Goal: Information Seeking & Learning: Find specific fact

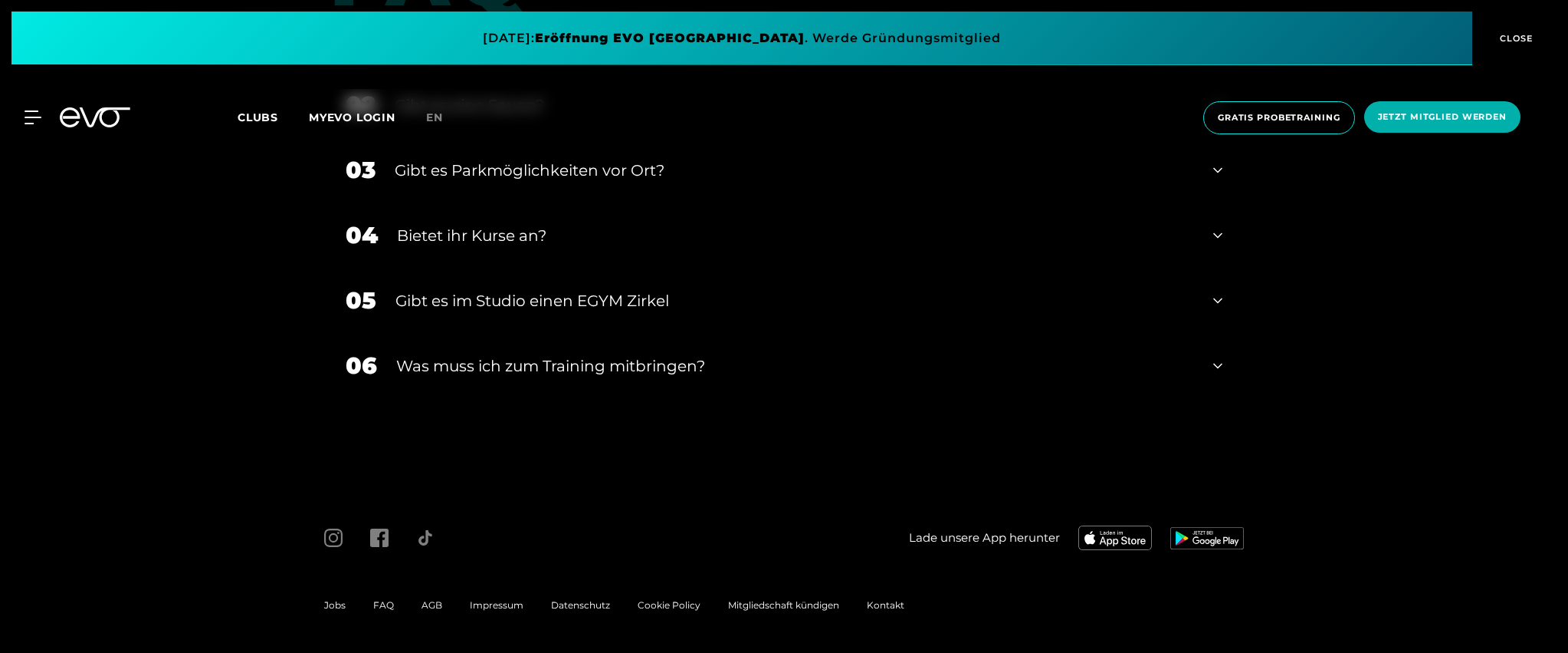
click at [494, 605] on span "Impressum" at bounding box center [496, 605] width 53 height 12
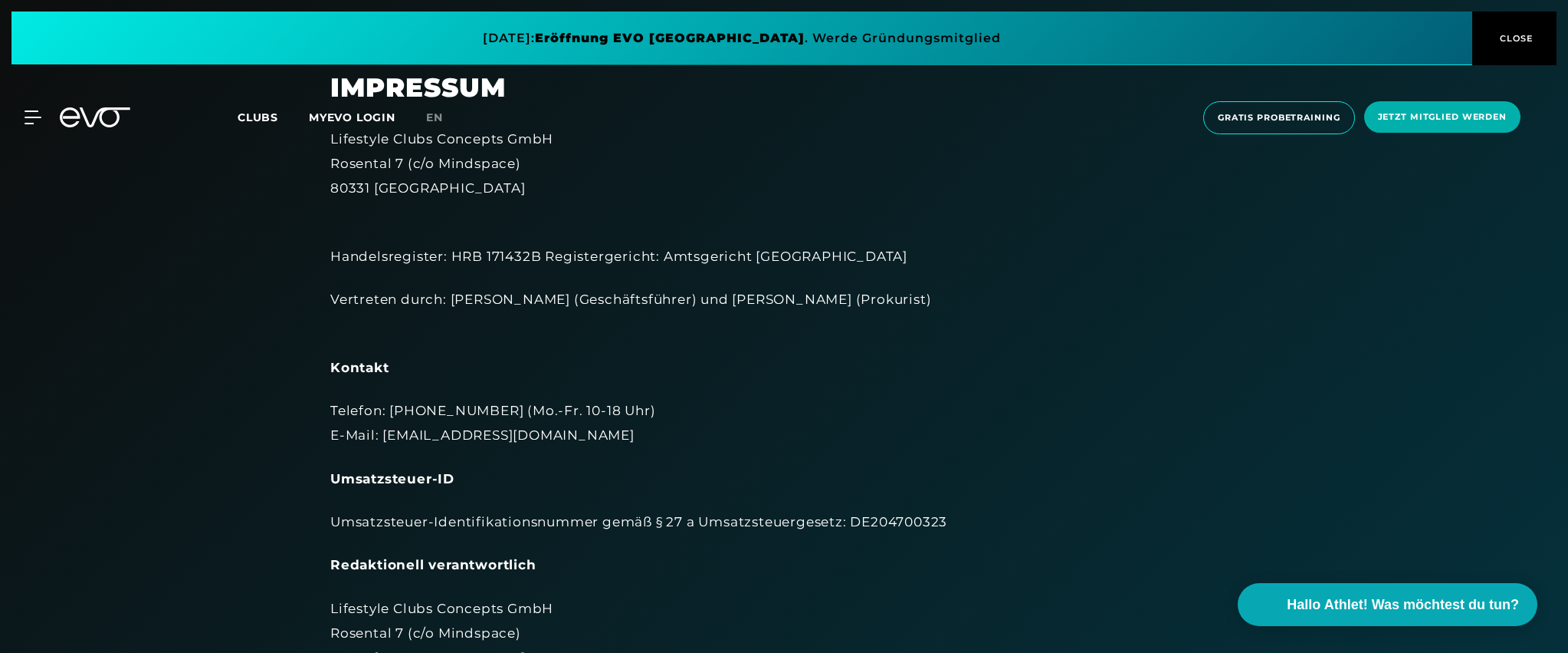
scroll to position [32, 0]
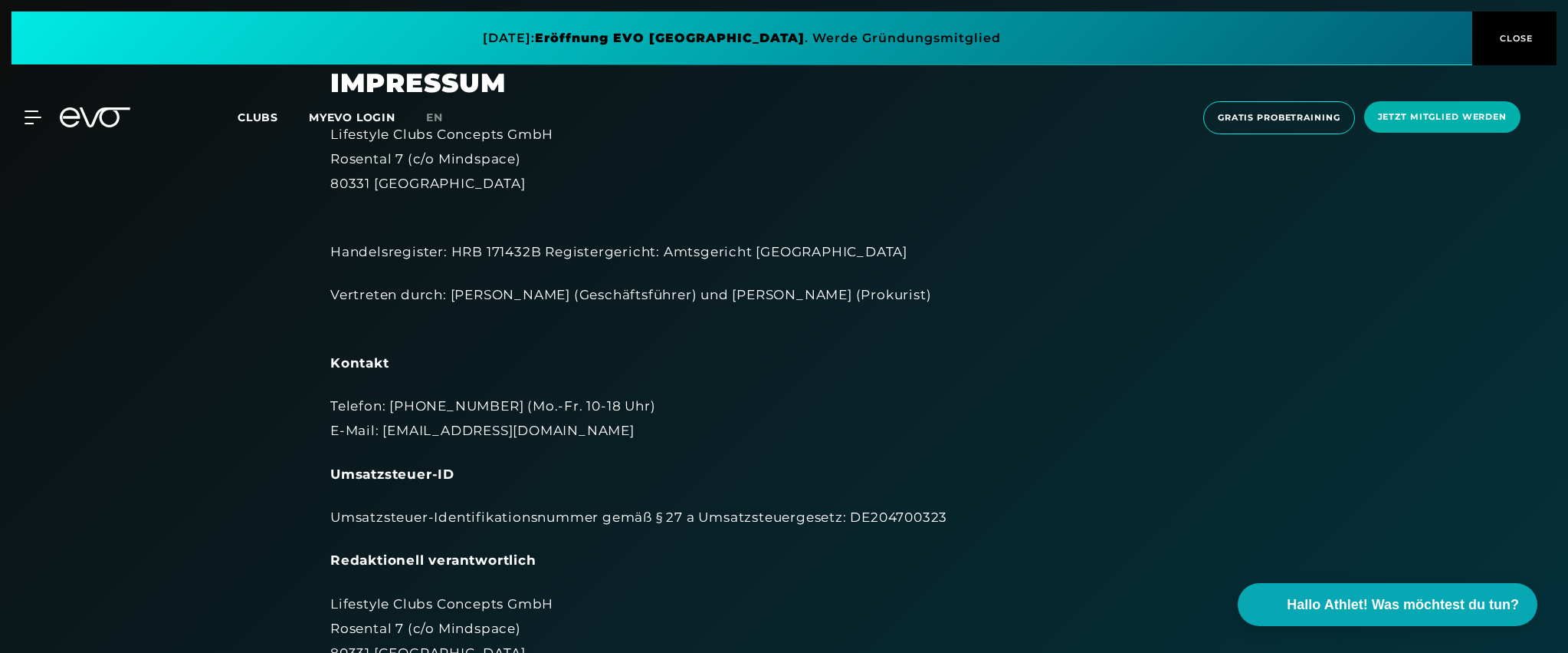
click at [878, 519] on div "Umsatzsteuer-Identifikationsnummer gemäß § 27 a Umsatzsteuergesetz: DE204700323" at bounding box center [784, 516] width 907 height 24
copy div "DE204700323"
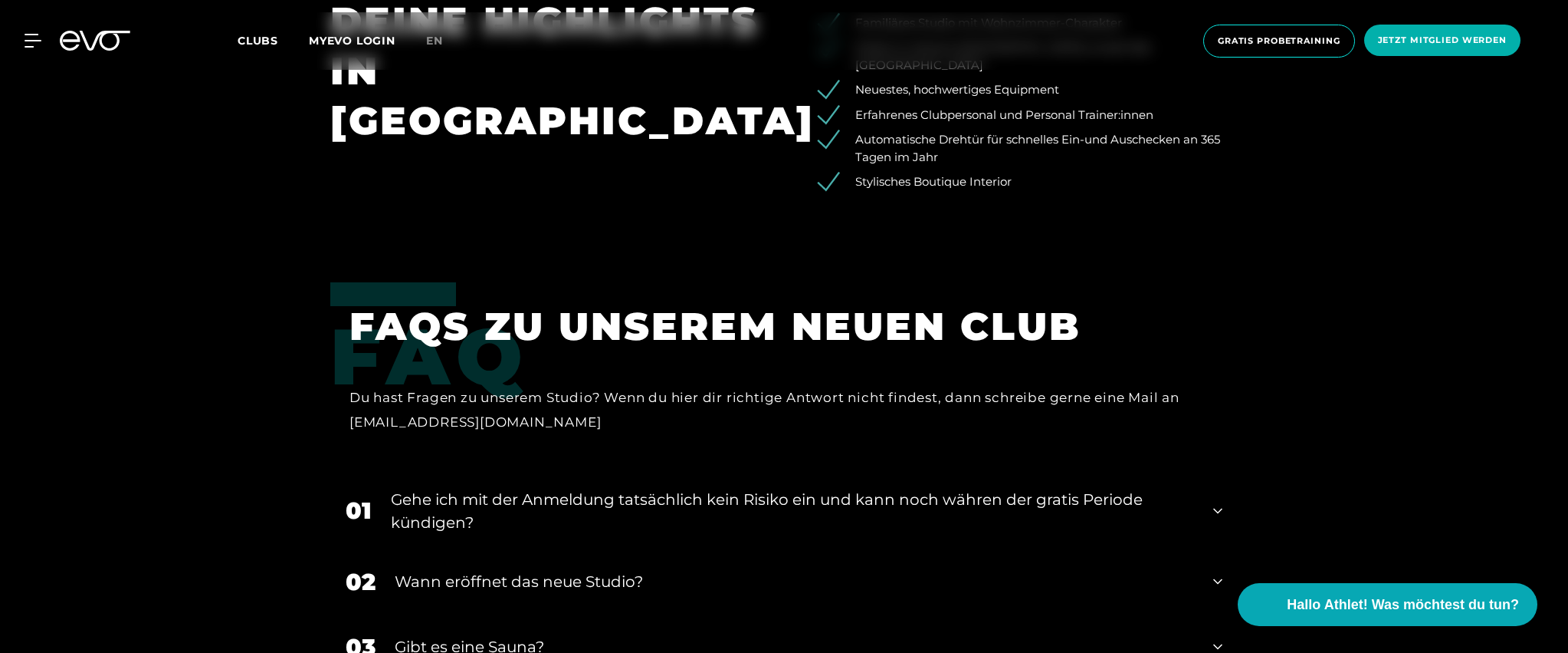
scroll to position [3051, 0]
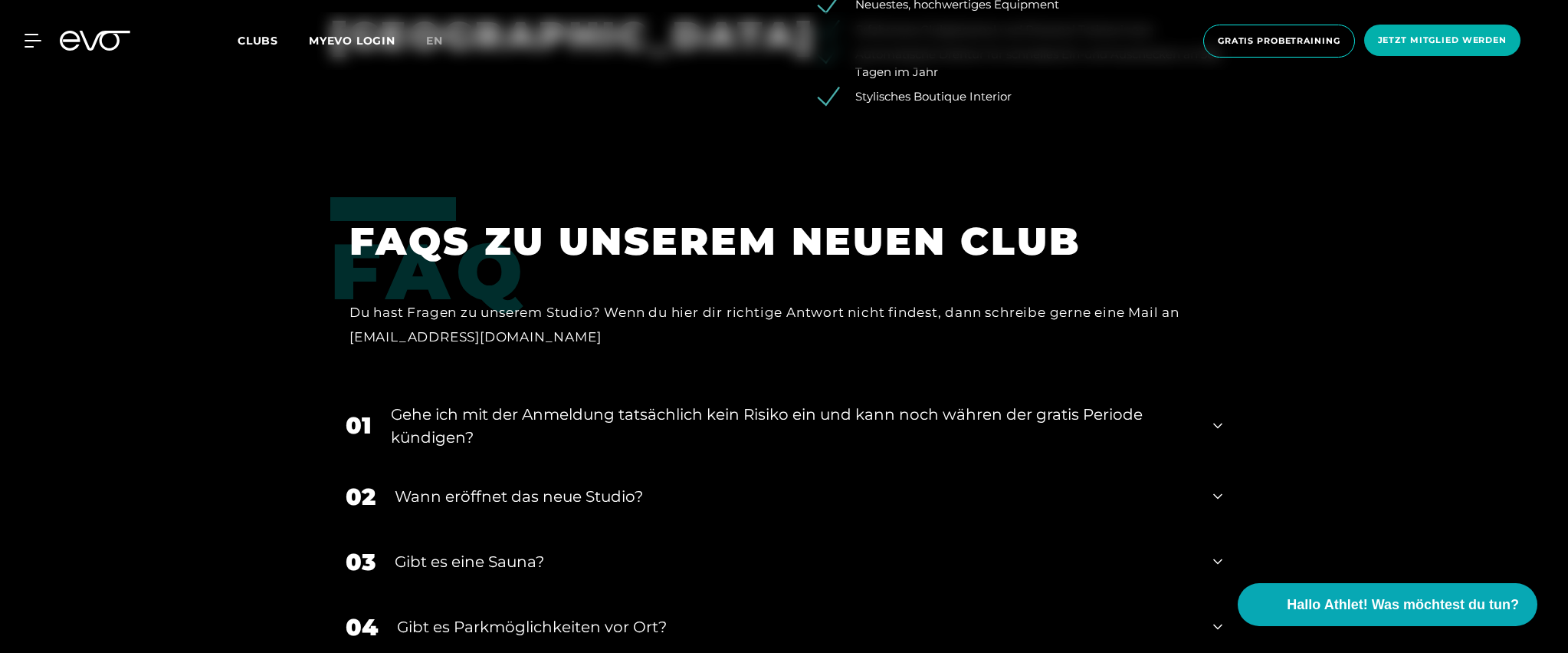
click at [521, 485] on div "Wann eröffnet das neue Studio?" at bounding box center [794, 496] width 799 height 23
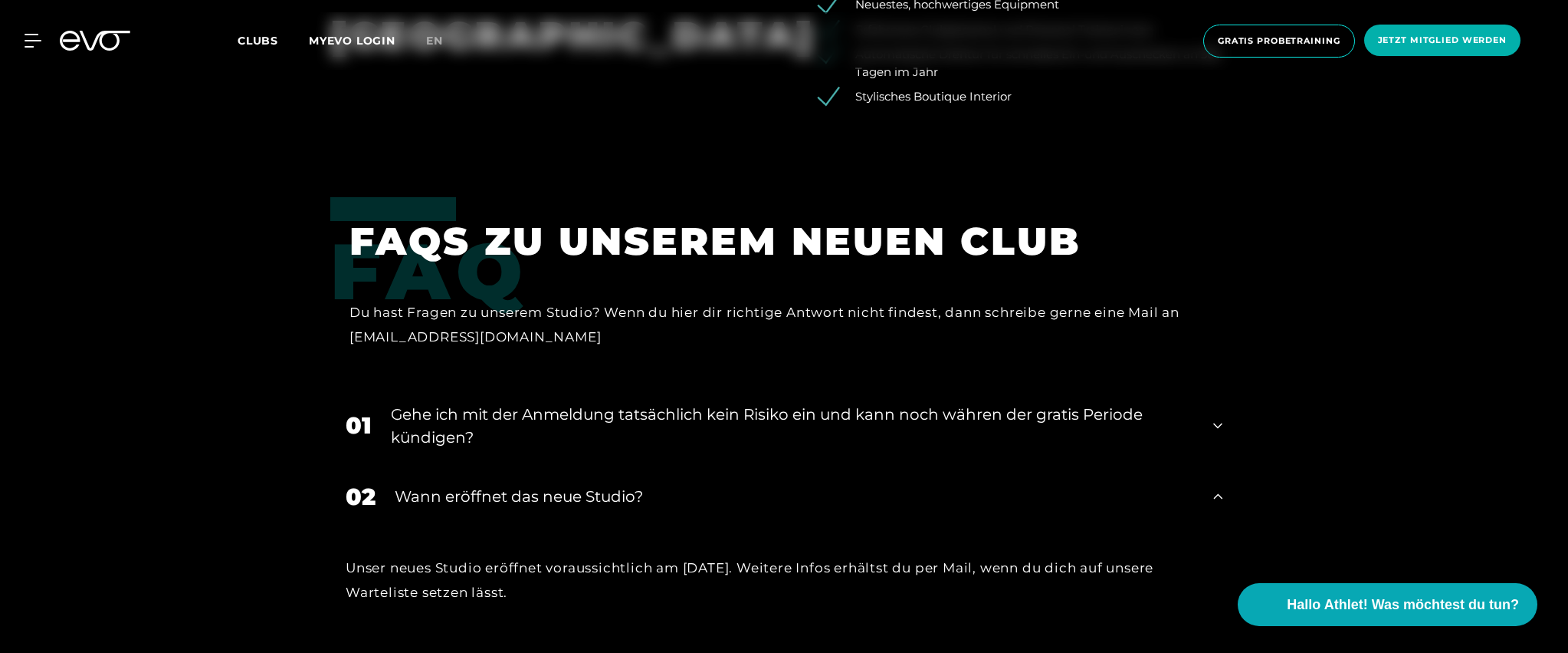
click at [521, 485] on div "Wann eröffnet das neue Studio?" at bounding box center [794, 496] width 799 height 23
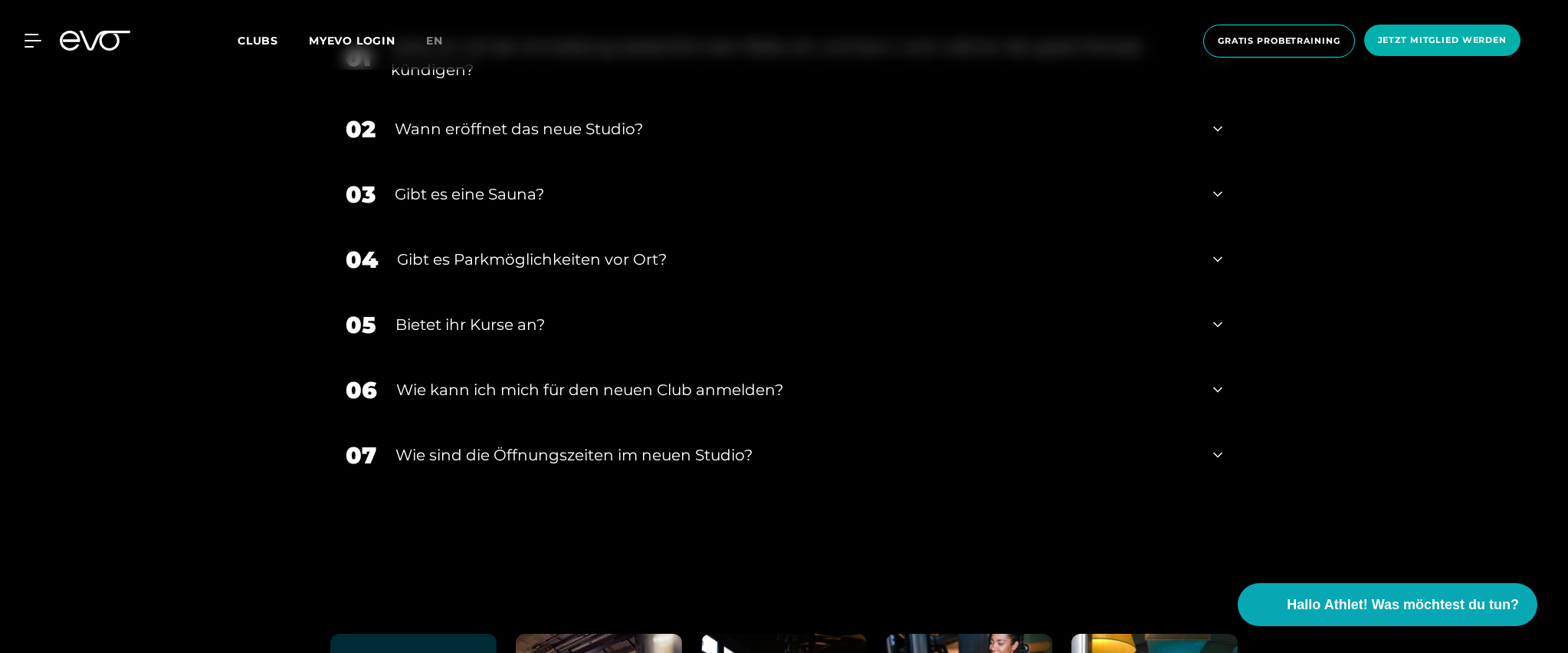
click at [526, 443] on div "​Wie sind die Öffnungszeiten im neuen Studio?" at bounding box center [794, 455] width 798 height 23
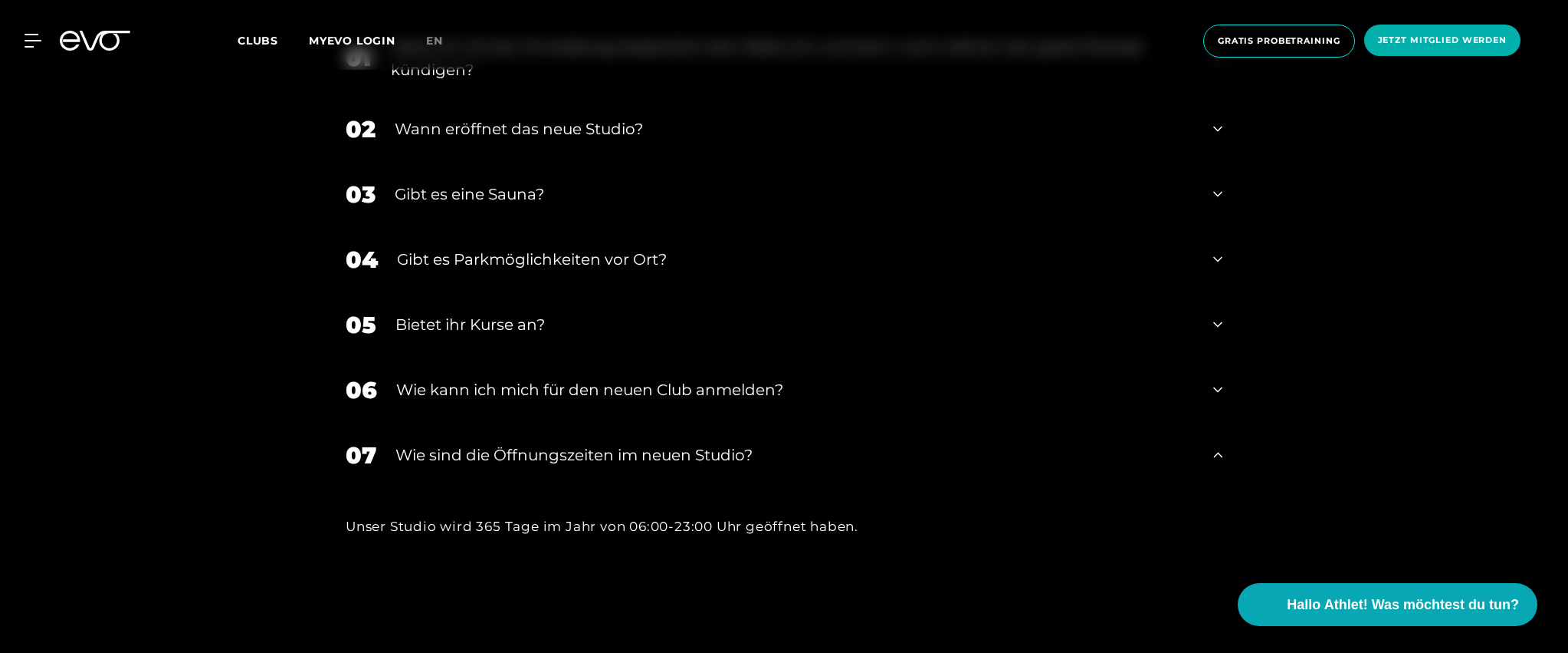
scroll to position [3415, 0]
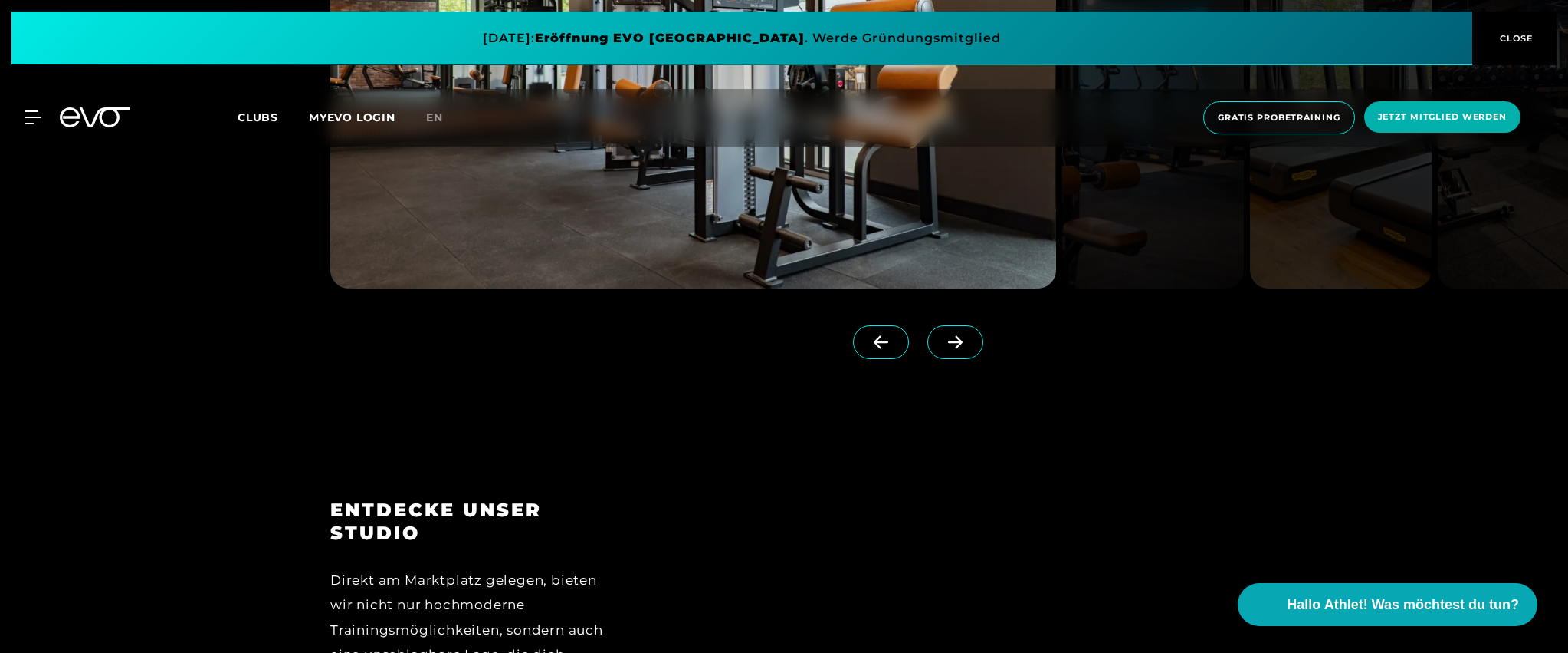
scroll to position [2077, 0]
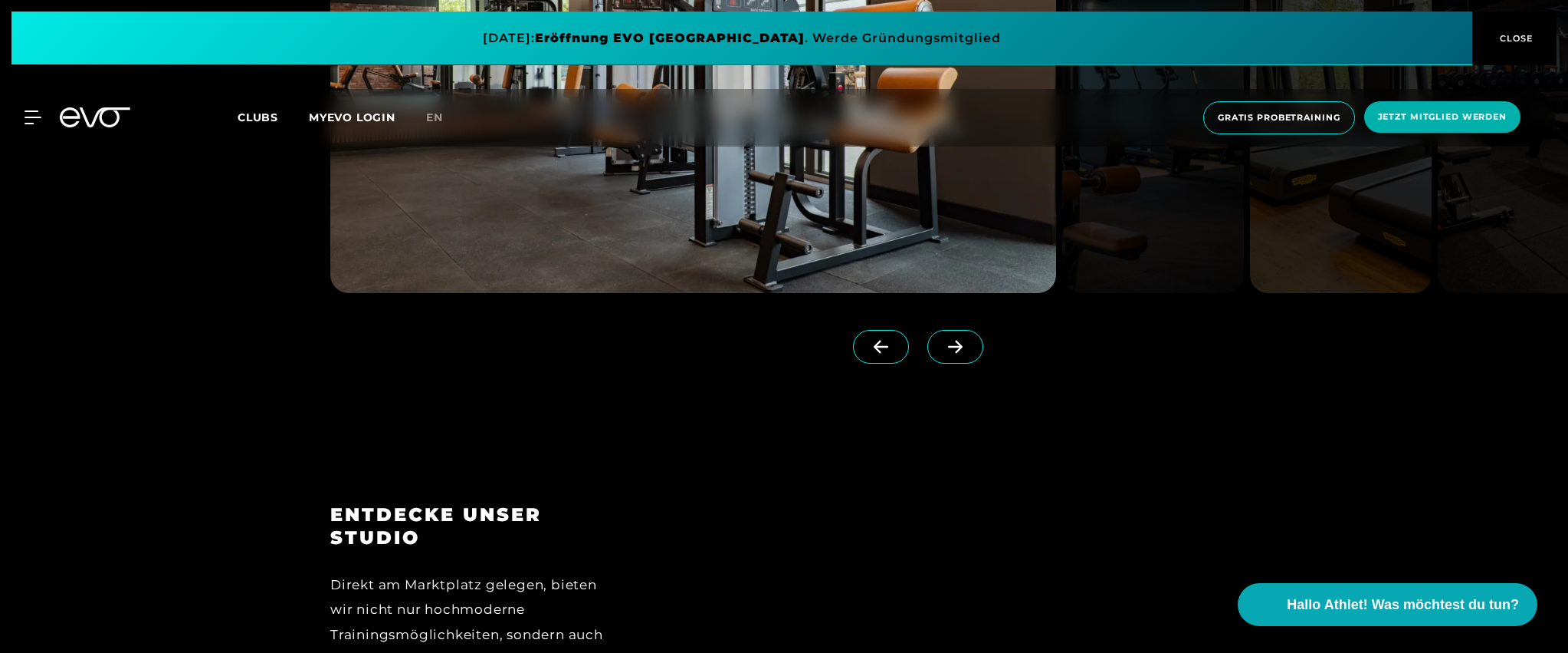
click at [927, 353] on span at bounding box center [955, 346] width 56 height 34
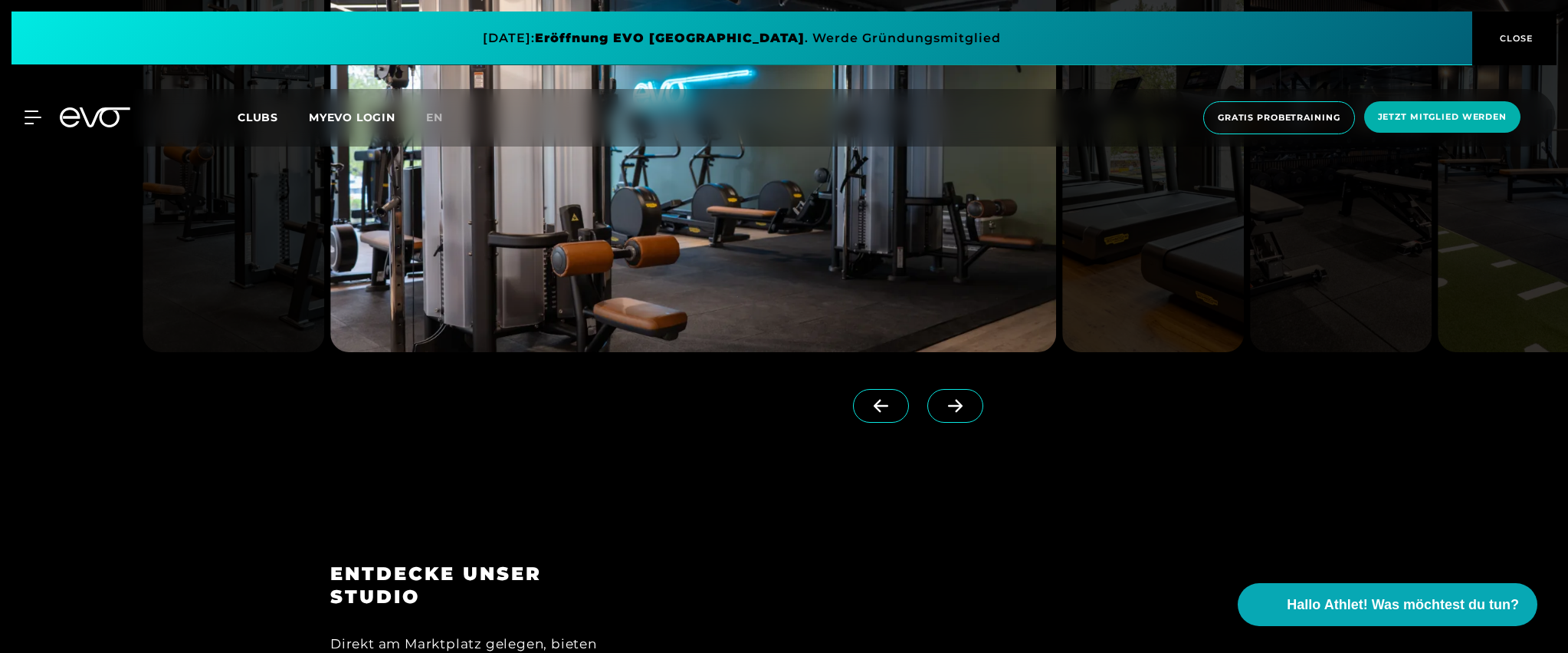
scroll to position [1859, 0]
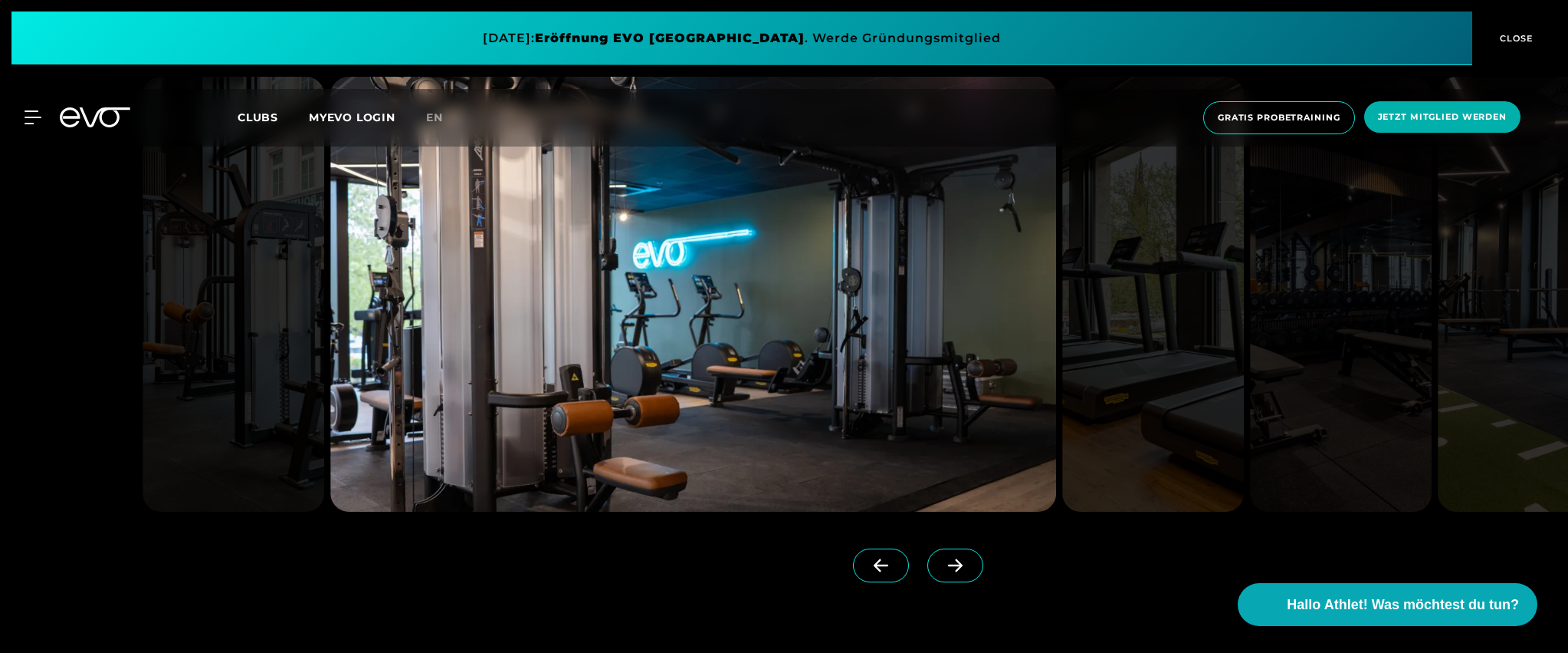
click at [942, 556] on span at bounding box center [955, 565] width 56 height 34
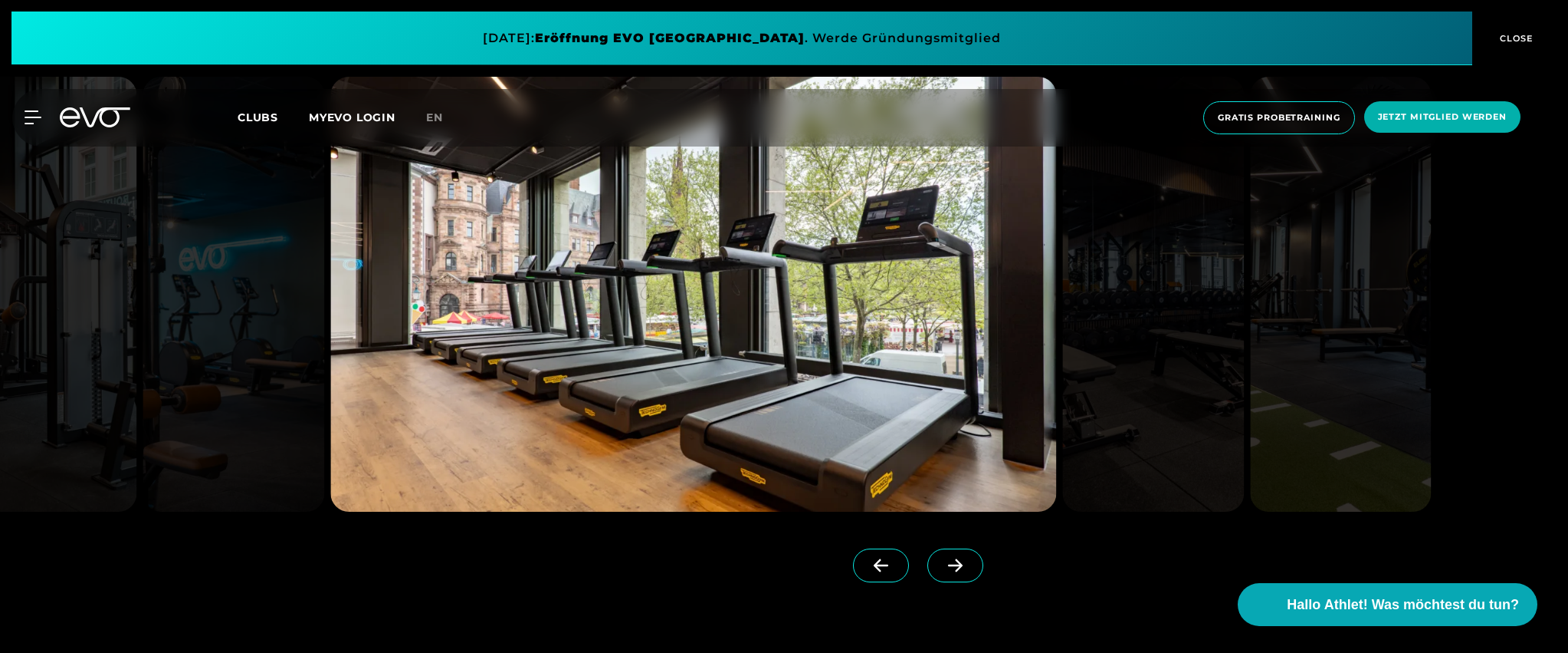
scroll to position [1860, 0]
click at [942, 557] on icon at bounding box center [955, 564] width 27 height 14
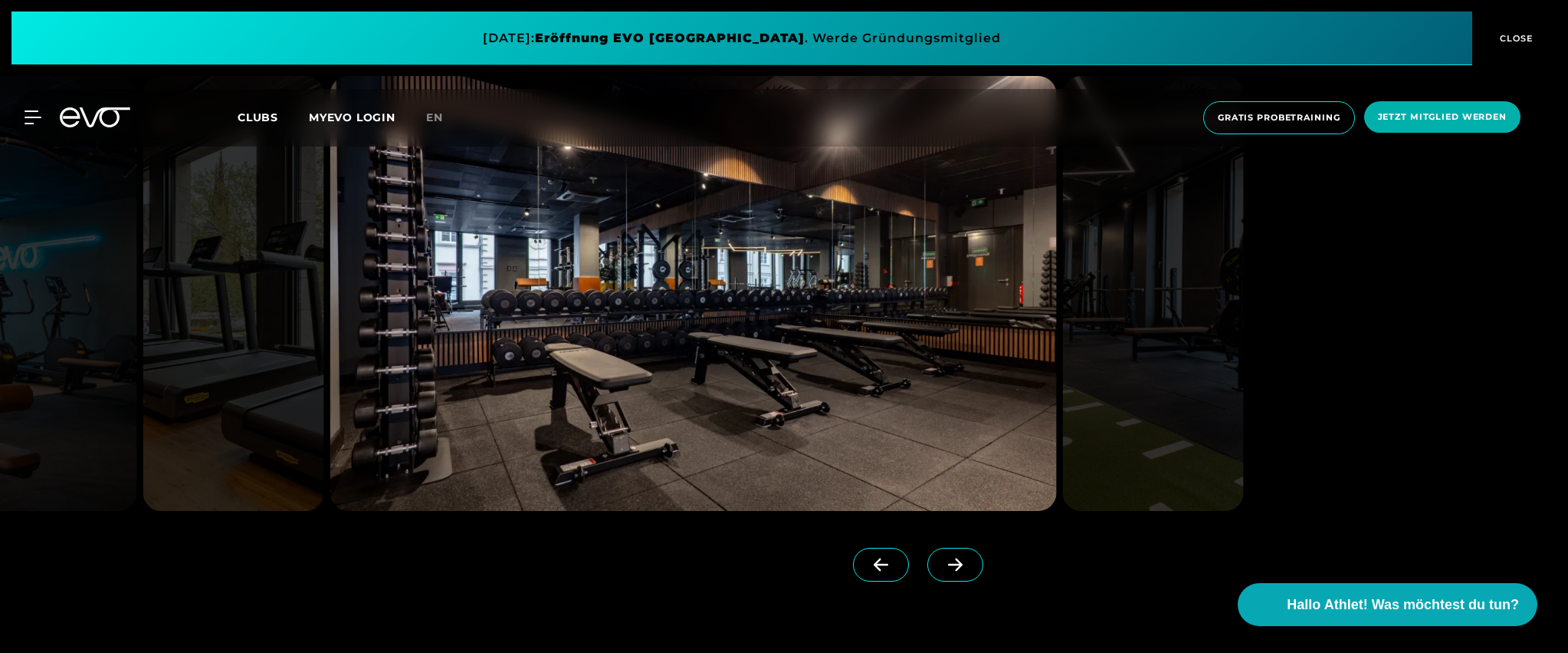
click at [942, 557] on icon at bounding box center [955, 564] width 27 height 14
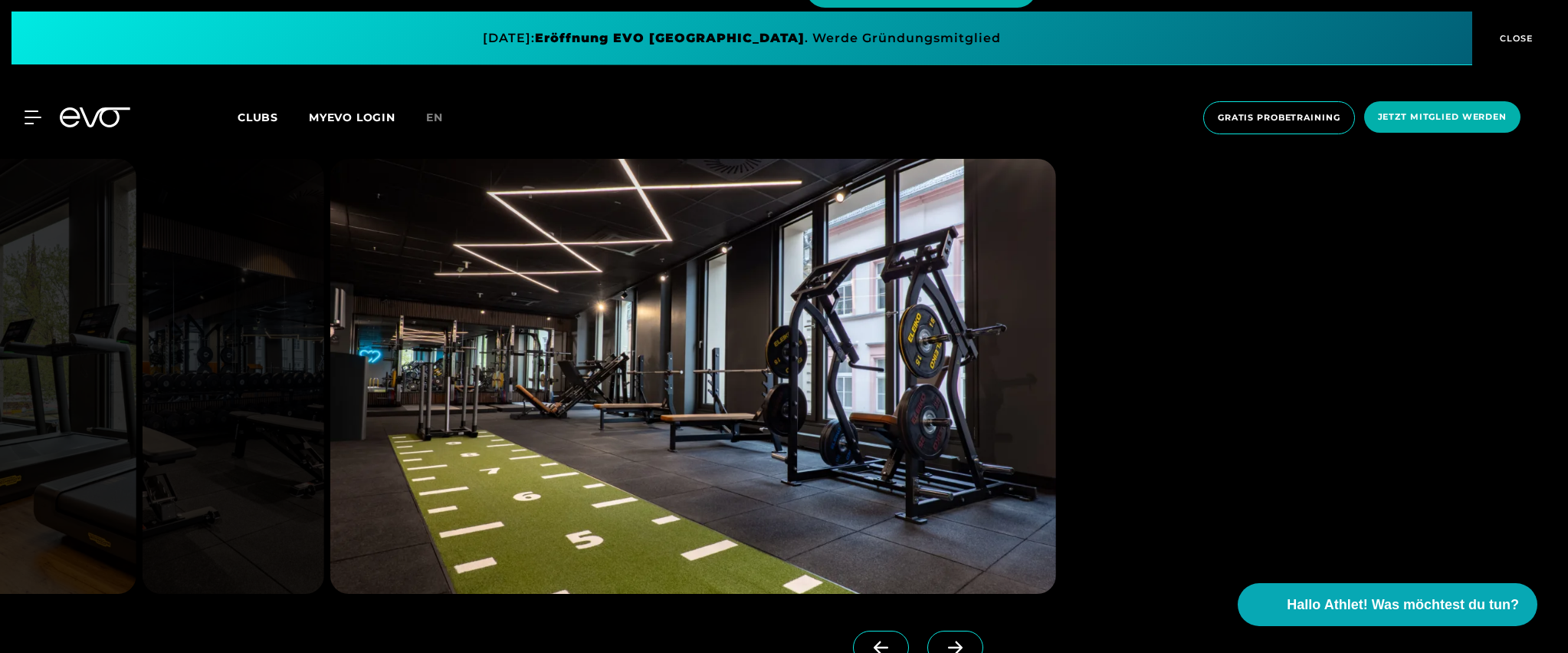
scroll to position [1804, 0]
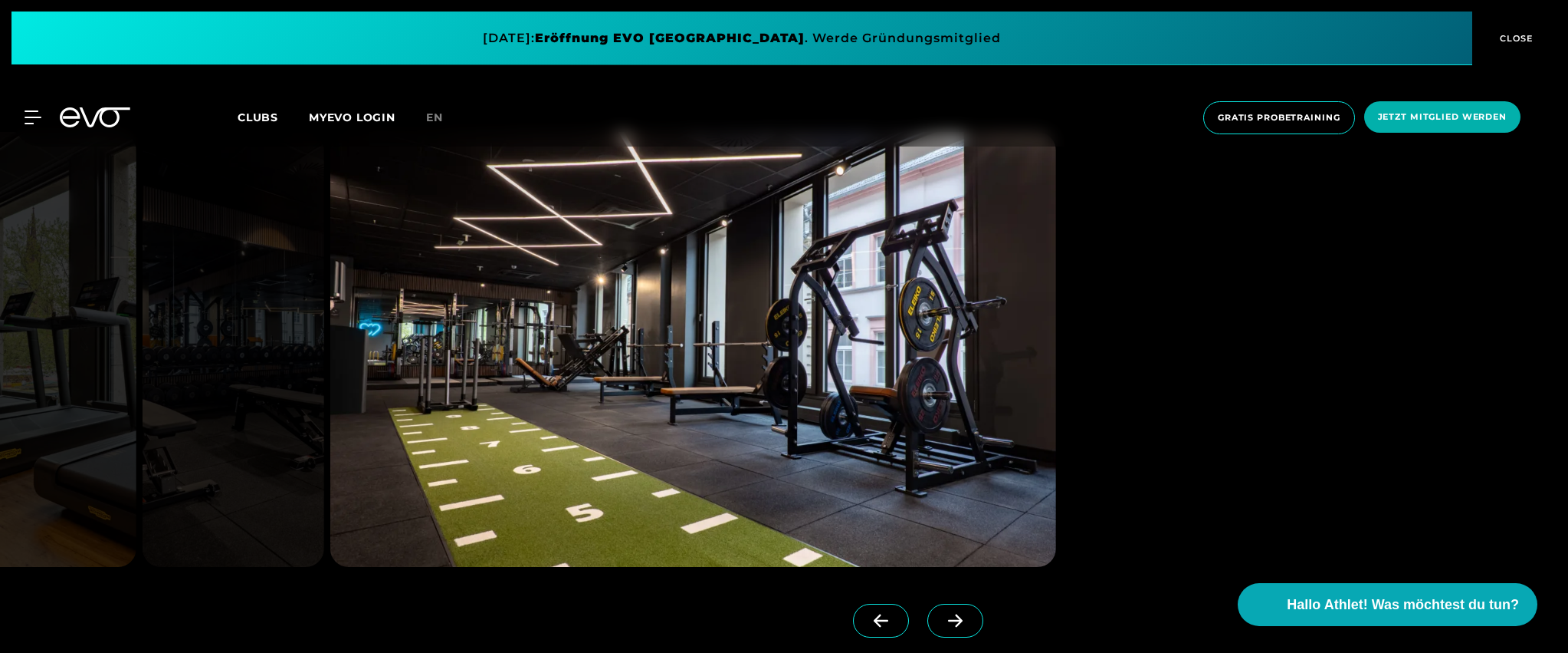
click at [853, 608] on span at bounding box center [881, 621] width 56 height 34
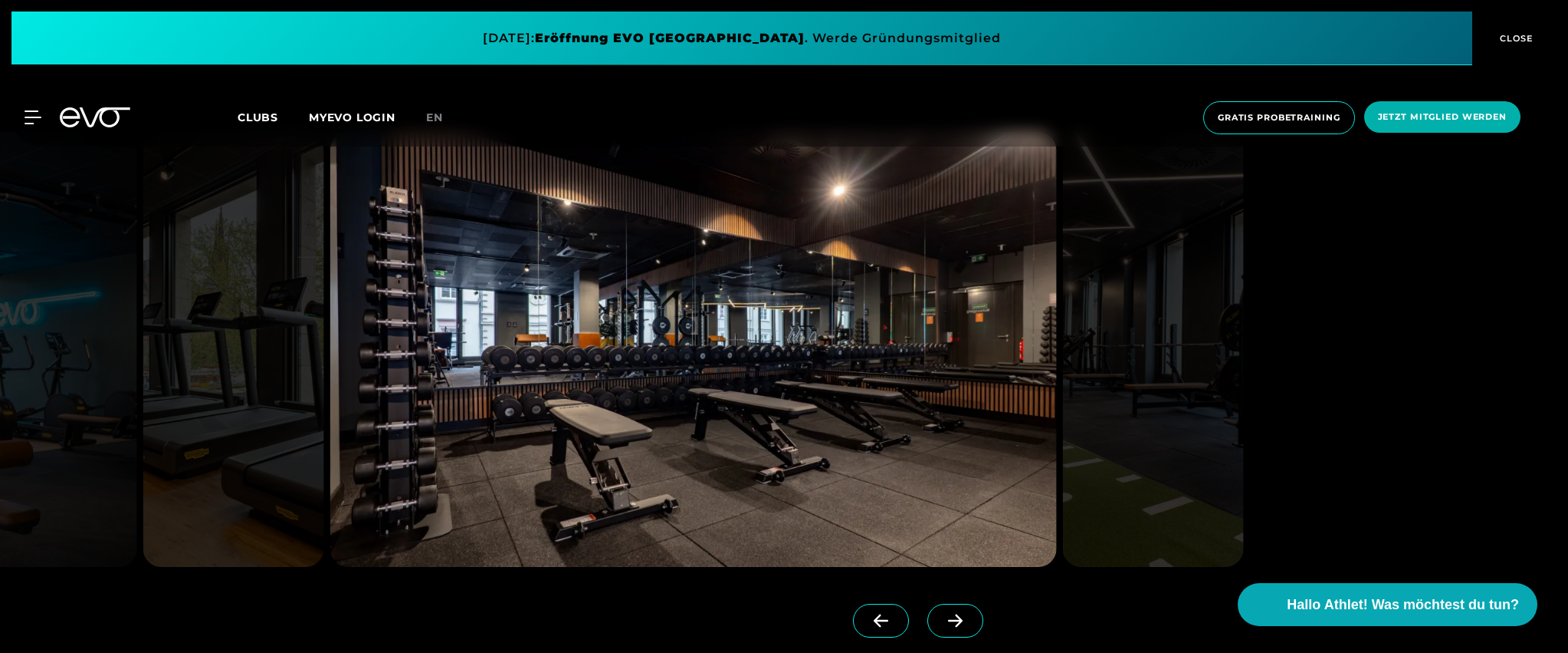
click at [853, 613] on span at bounding box center [881, 621] width 56 height 34
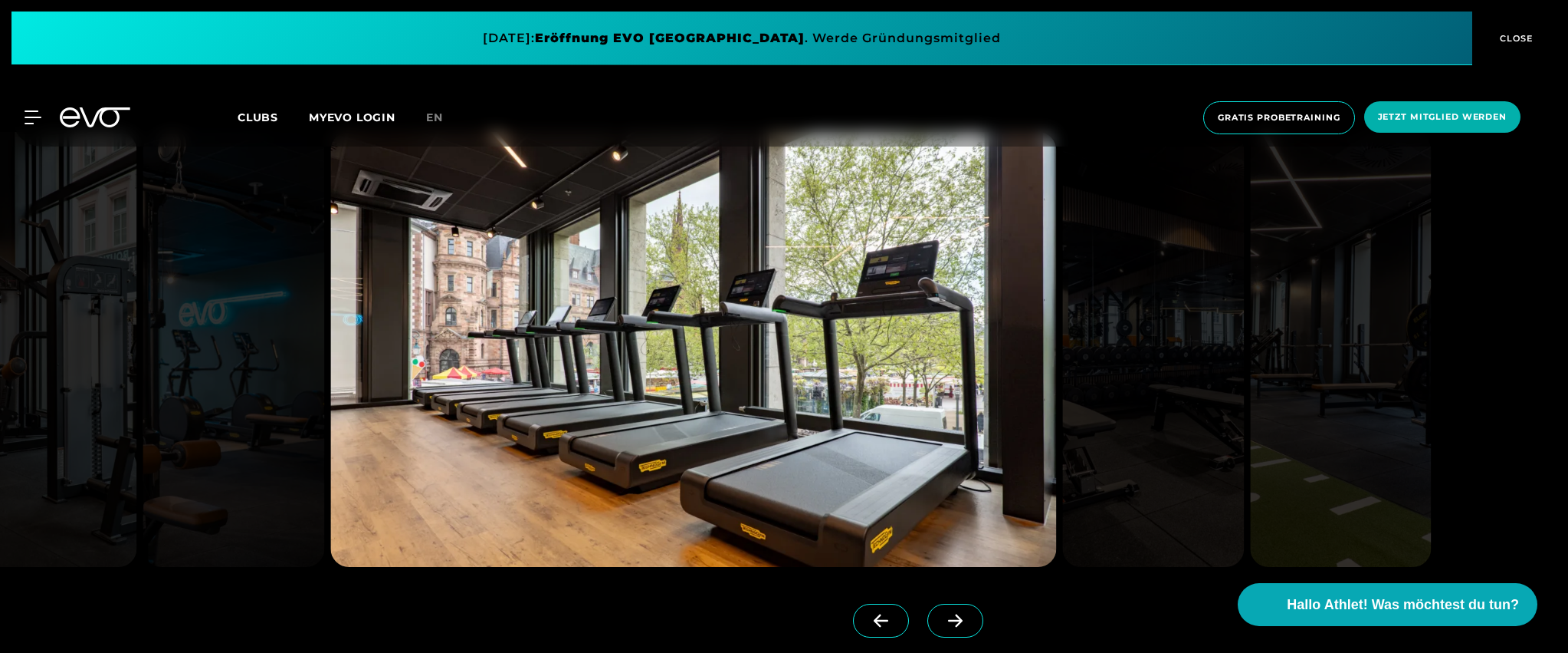
click at [853, 613] on span at bounding box center [881, 621] width 56 height 34
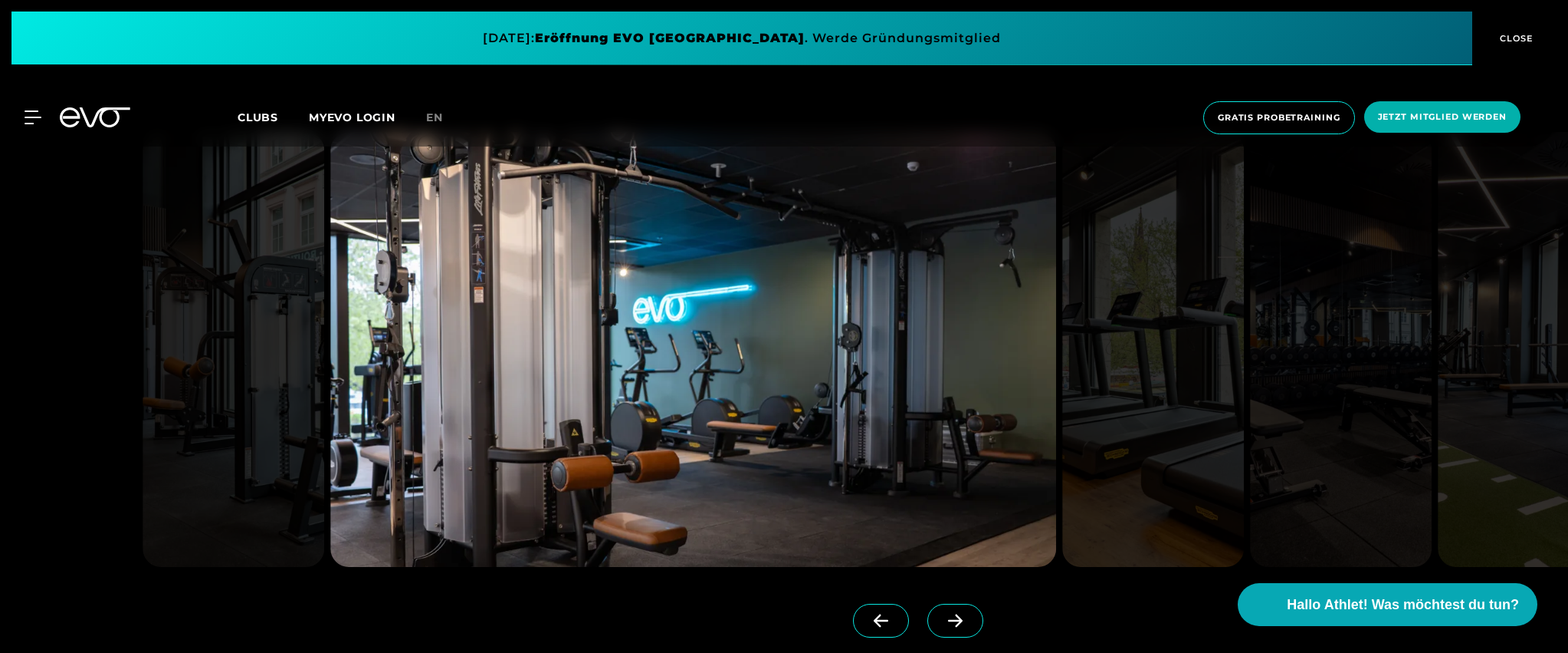
click at [853, 614] on span at bounding box center [881, 621] width 56 height 34
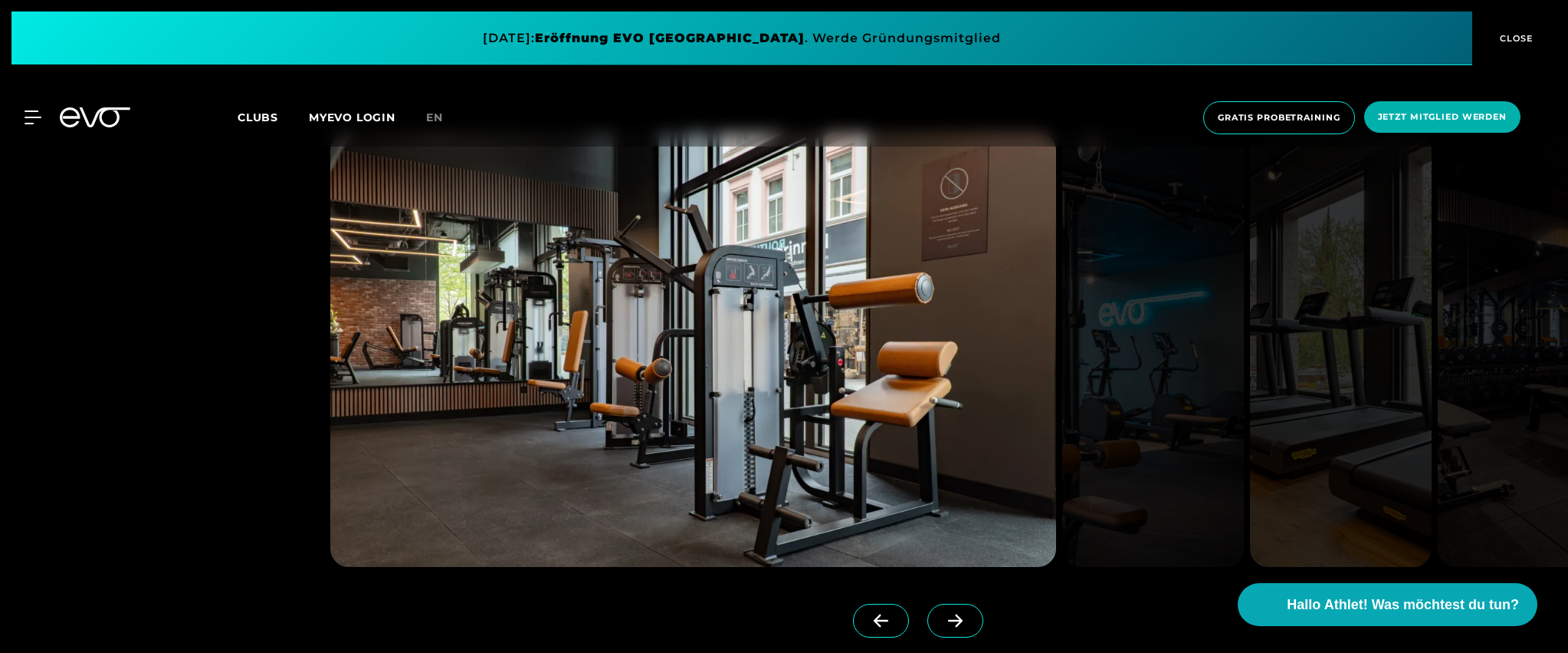
click at [853, 614] on span at bounding box center [881, 621] width 56 height 34
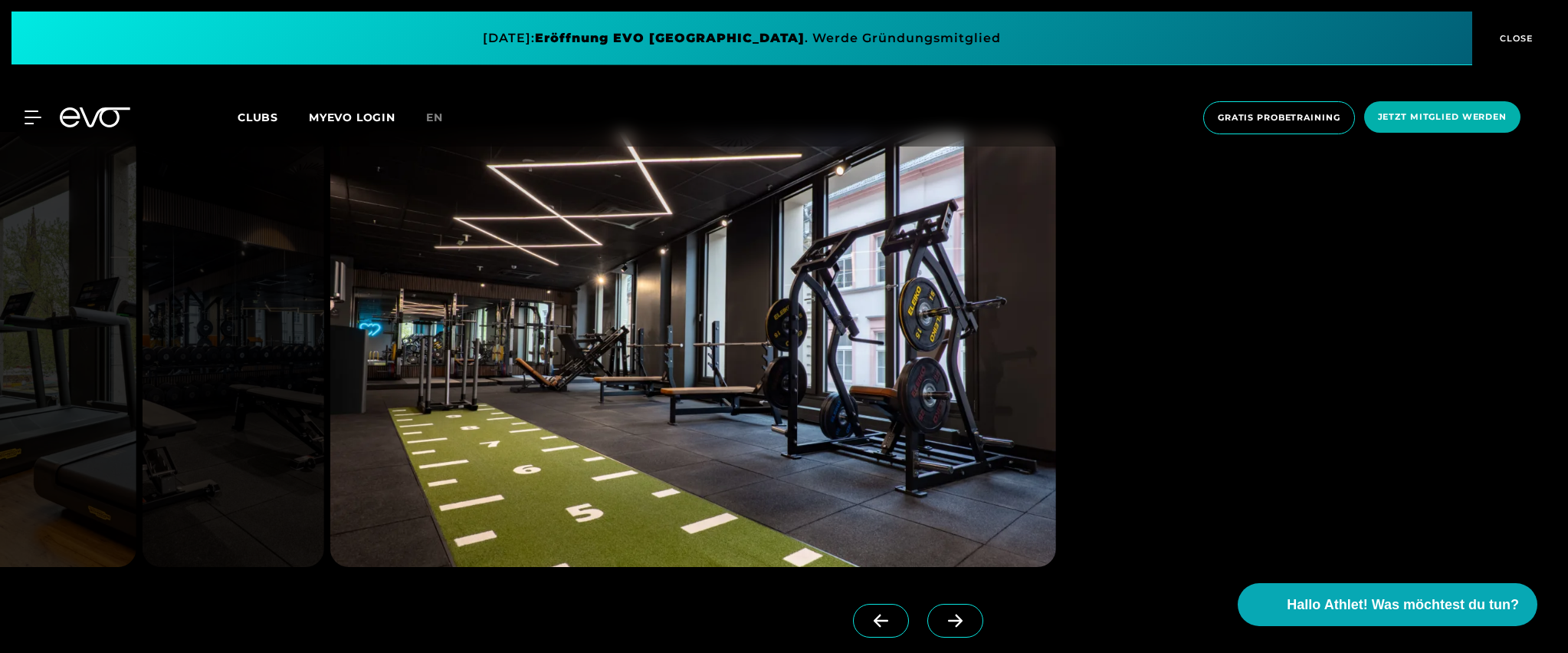
click at [853, 614] on span at bounding box center [881, 621] width 56 height 34
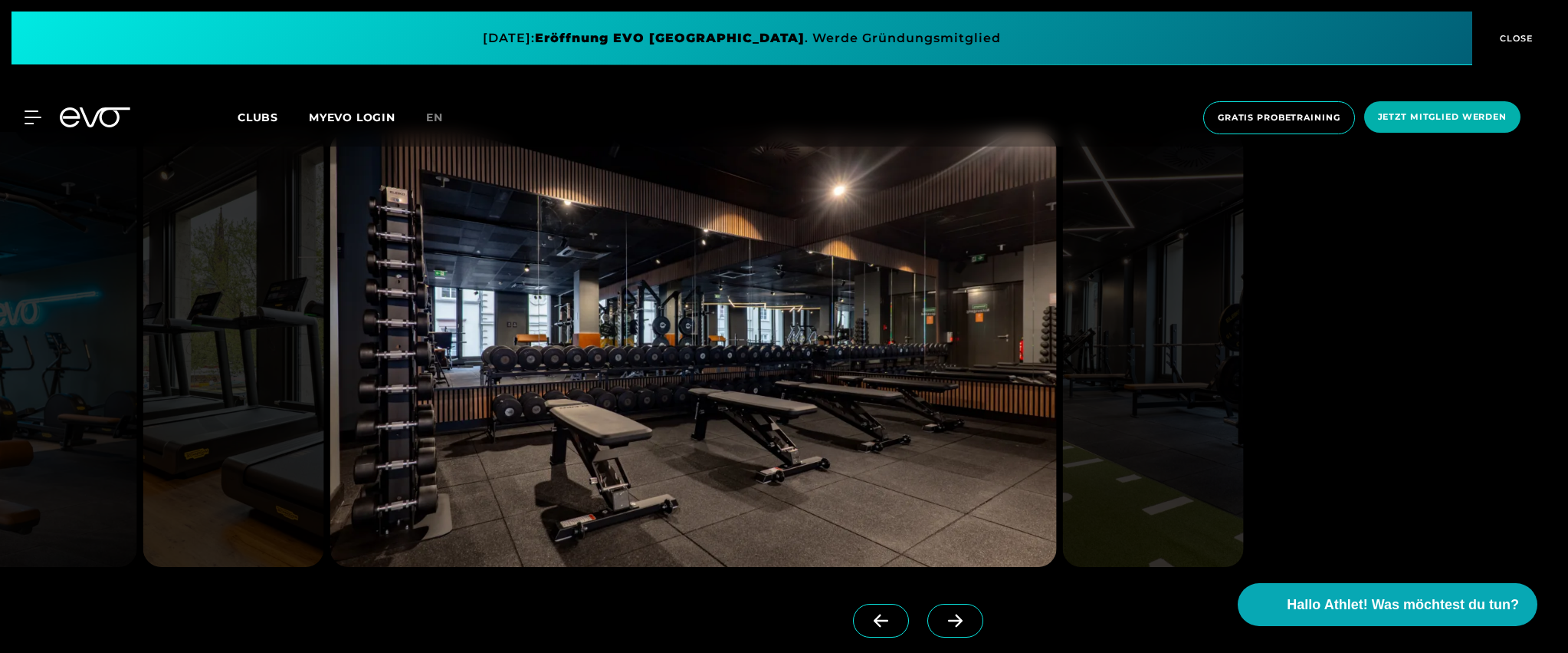
click at [929, 612] on span at bounding box center [955, 621] width 56 height 34
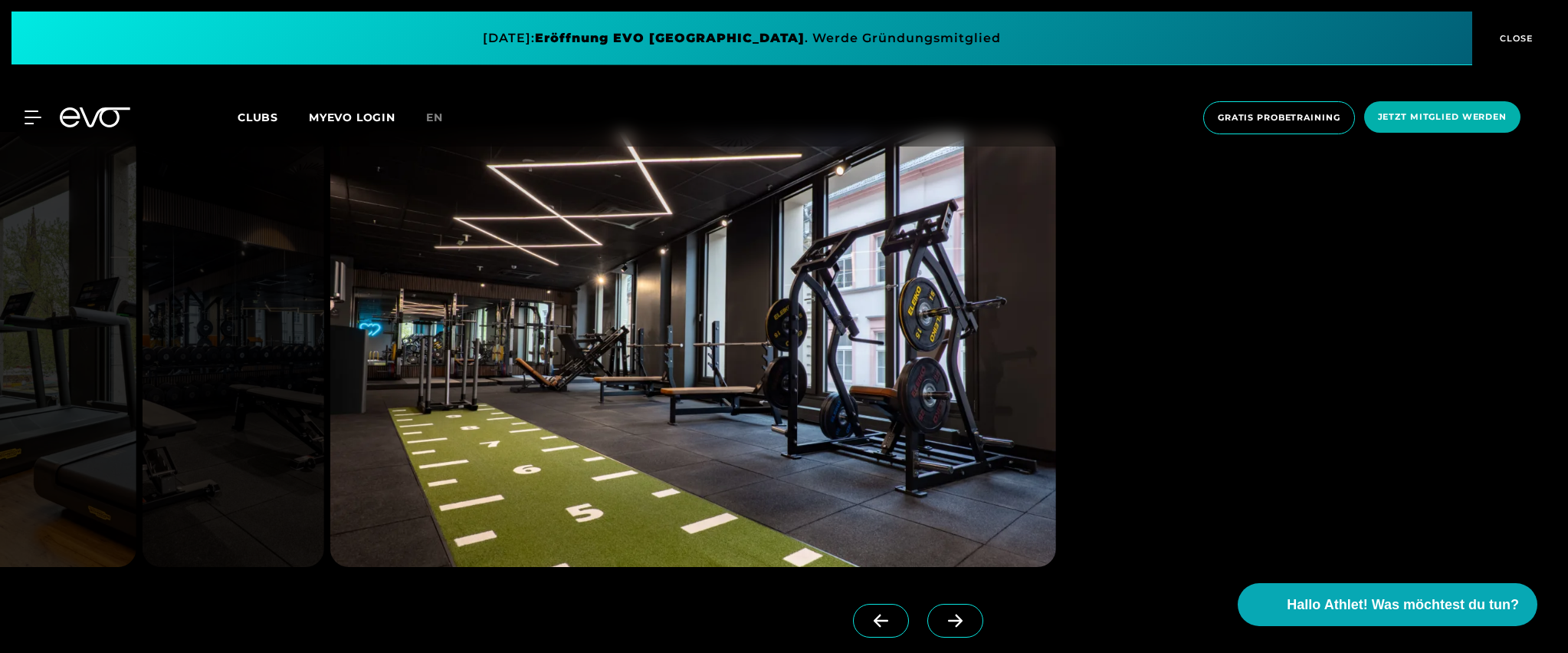
click at [953, 619] on span at bounding box center [955, 621] width 56 height 34
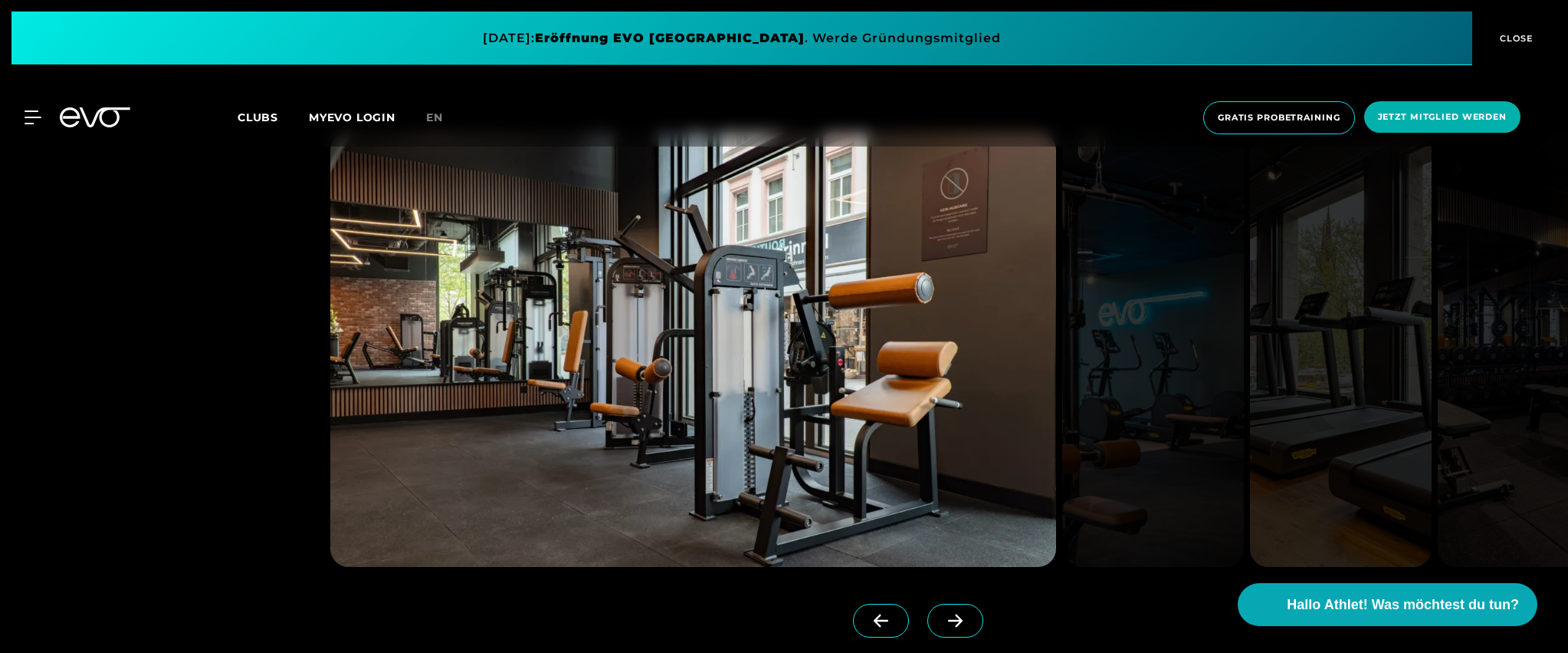
click at [853, 614] on span at bounding box center [881, 621] width 56 height 34
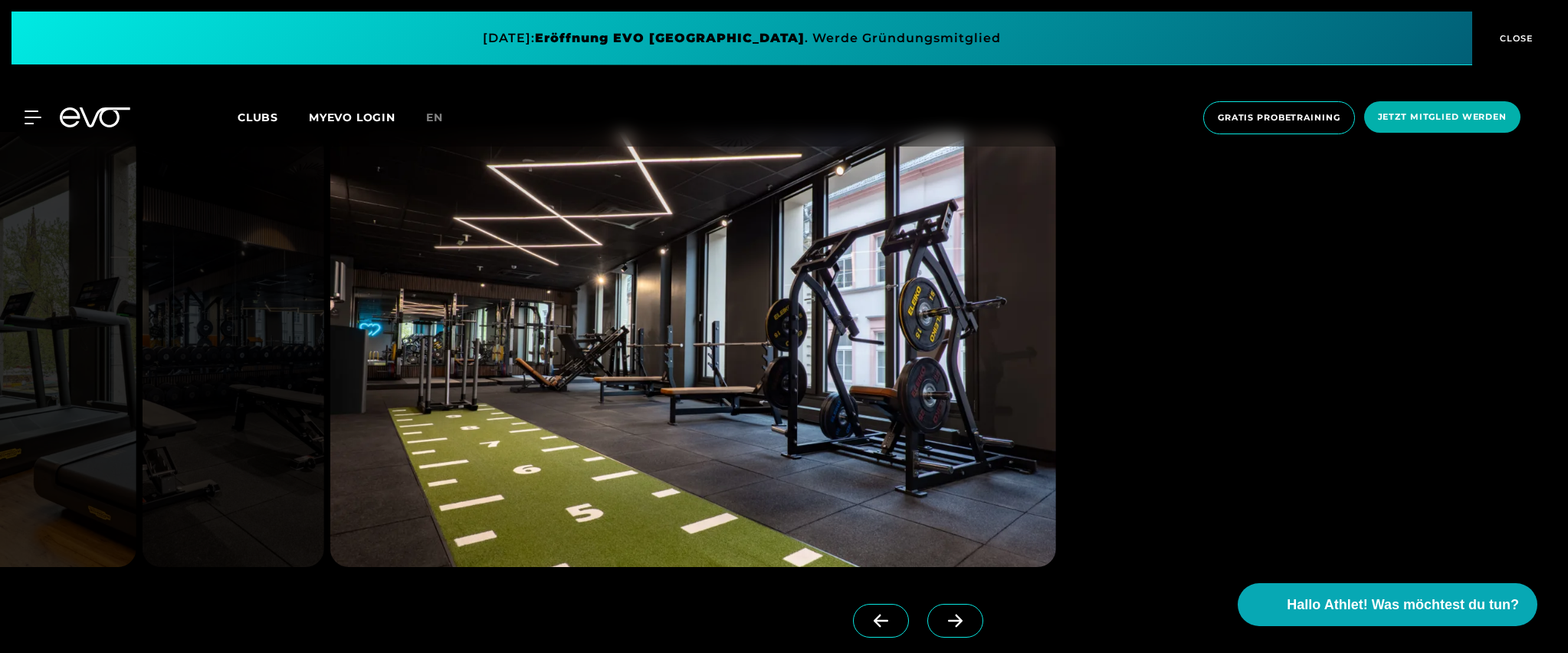
click at [867, 614] on icon at bounding box center [881, 621] width 27 height 14
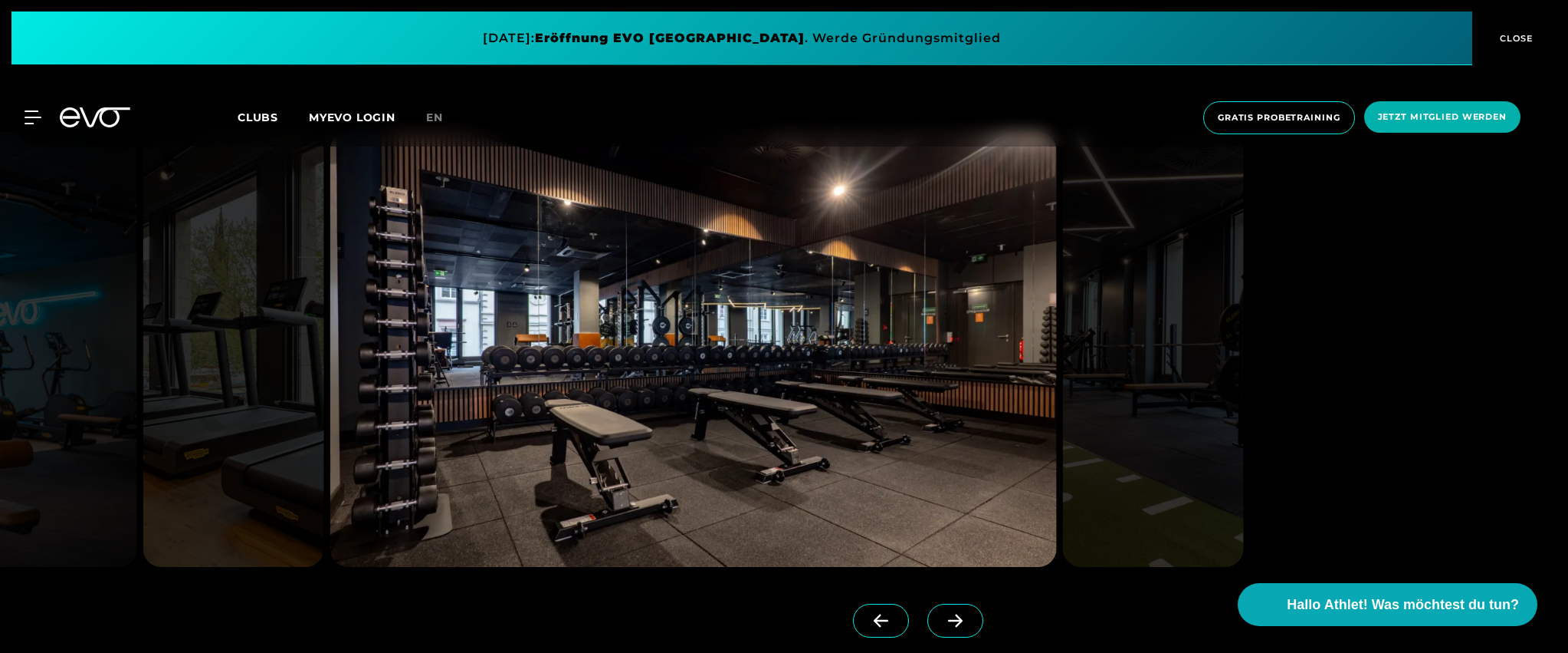
click at [874, 620] on icon at bounding box center [881, 621] width 14 height 13
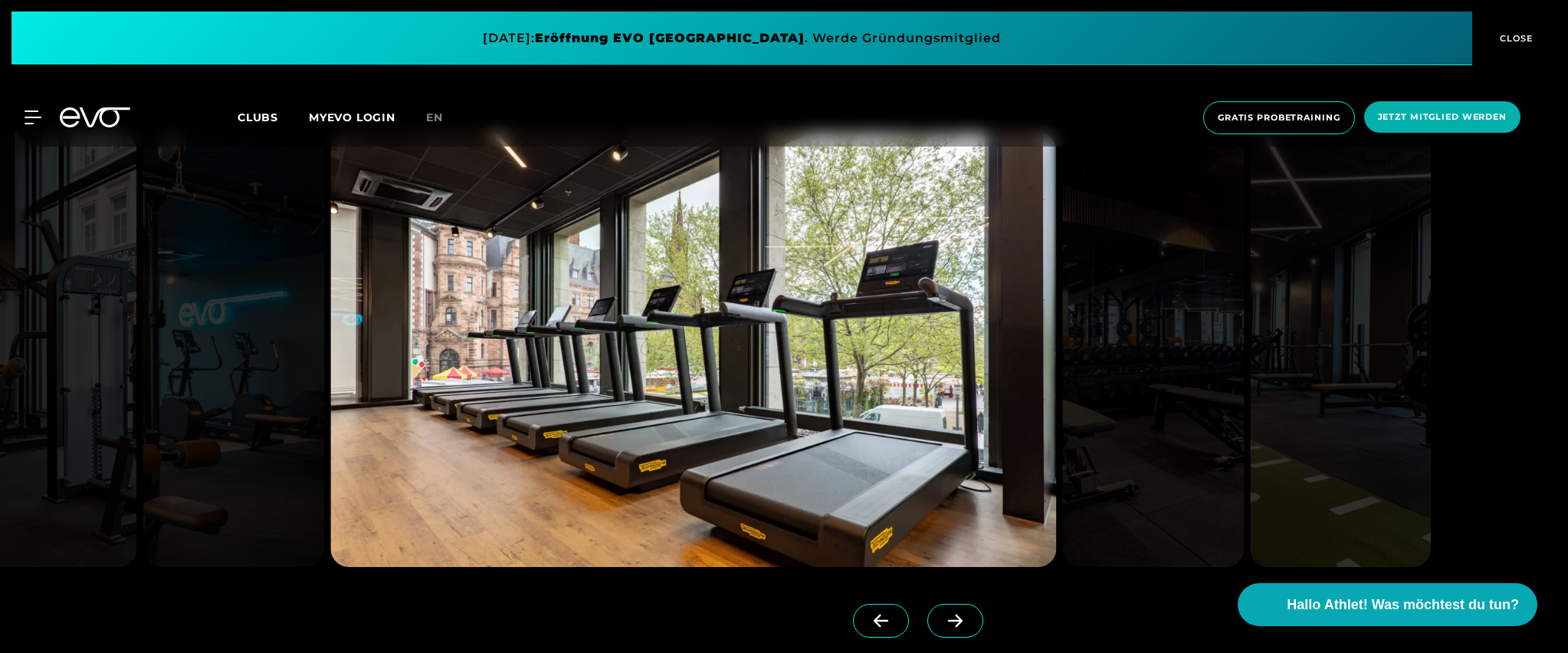
click at [867, 626] on icon at bounding box center [881, 621] width 27 height 14
